Goal: Transaction & Acquisition: Purchase product/service

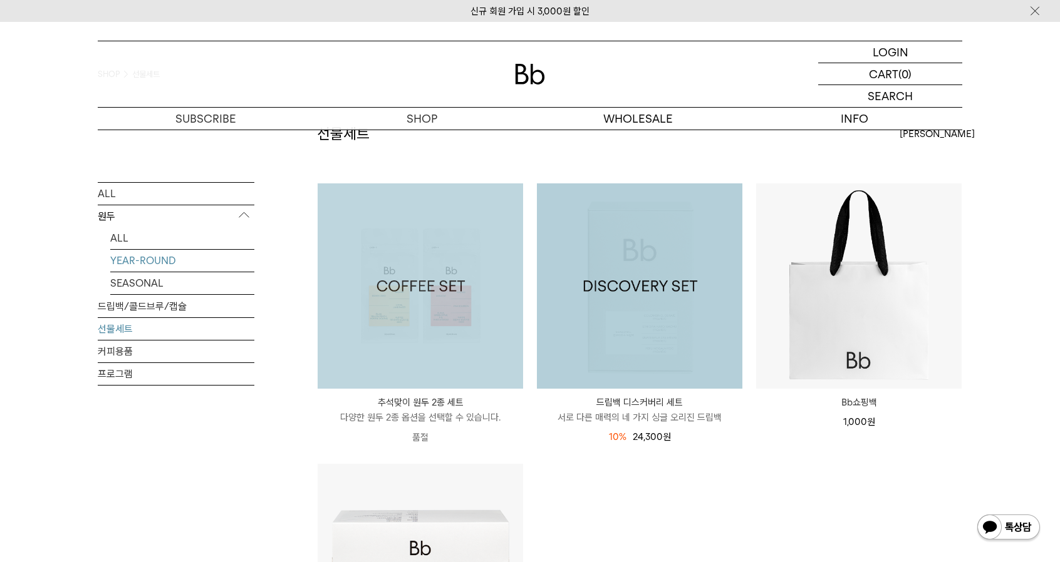
scroll to position [63, 0]
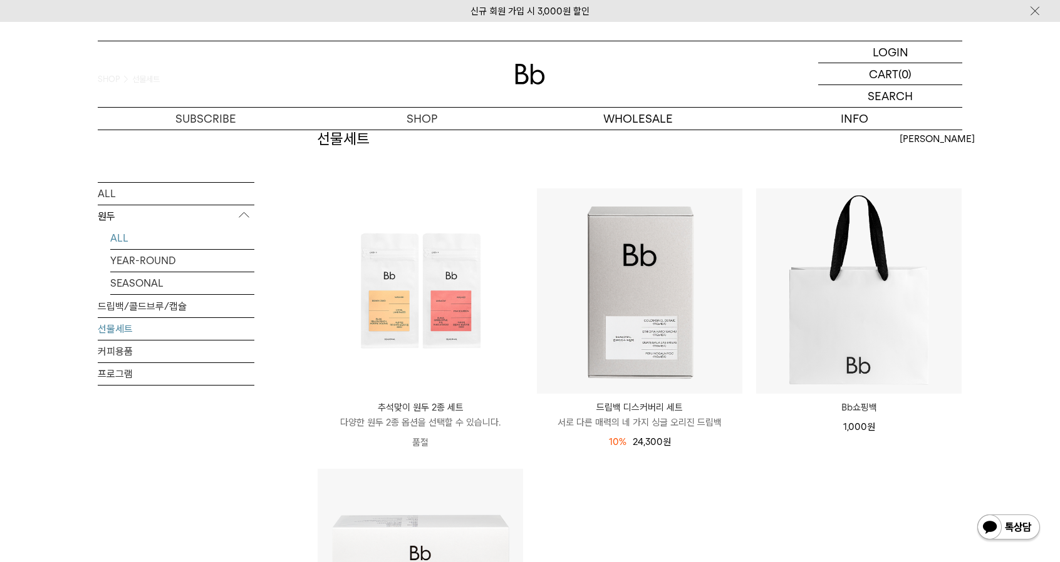
click at [131, 244] on link "ALL" at bounding box center [182, 238] width 144 height 22
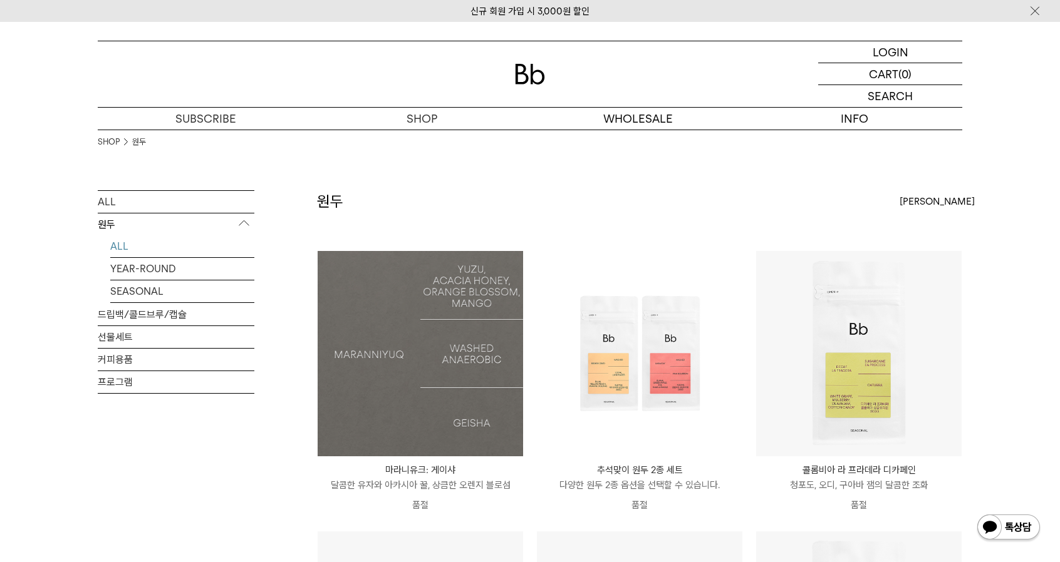
click at [434, 306] on img at bounding box center [419, 353] width 205 height 205
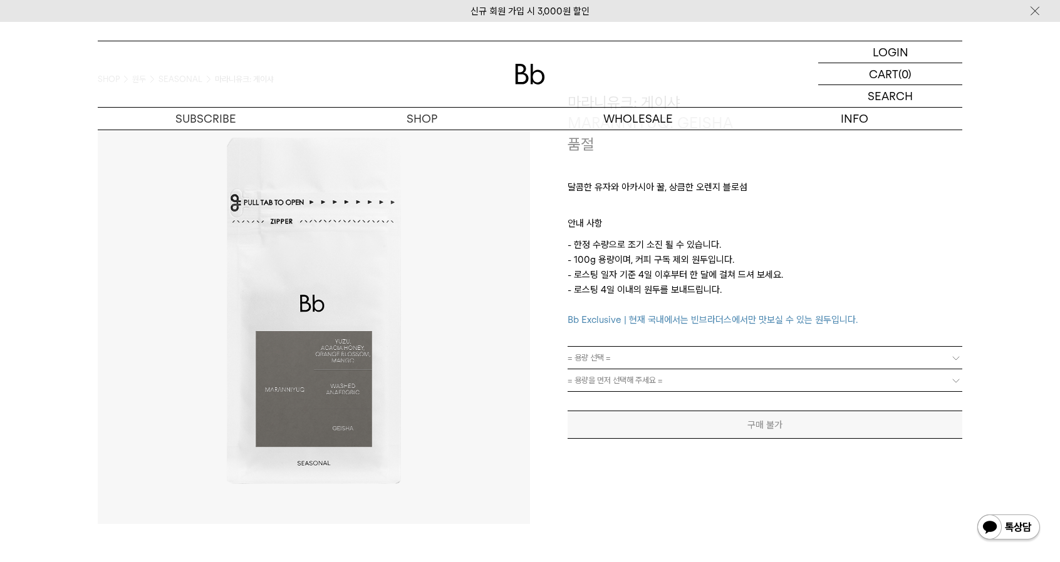
drag, startPoint x: 612, startPoint y: 359, endPoint x: 612, endPoint y: 366, distance: 6.9
click at [612, 359] on link "= 용량 선택 =" at bounding box center [764, 358] width 395 height 22
click at [611, 353] on link "= 용량 선택 =" at bounding box center [764, 358] width 395 height 22
click at [932, 356] on link "= 용량 선택 =" at bounding box center [764, 358] width 395 height 22
click at [586, 358] on span "= 용량 선택 =" at bounding box center [588, 358] width 43 height 22
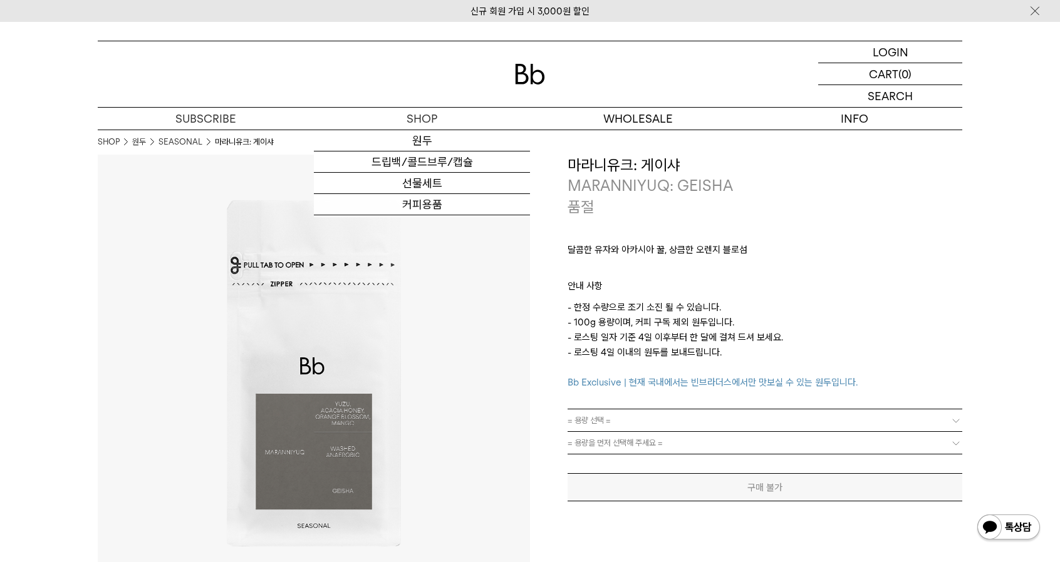
click at [533, 69] on img at bounding box center [530, 74] width 30 height 21
